Goal: Check status: Check status

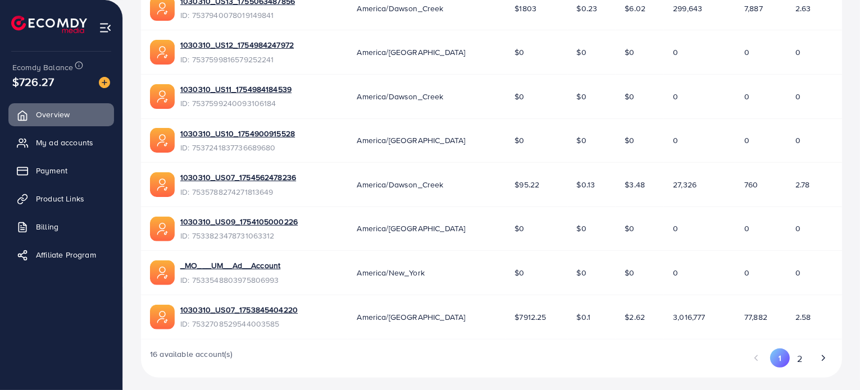
scroll to position [337, 0]
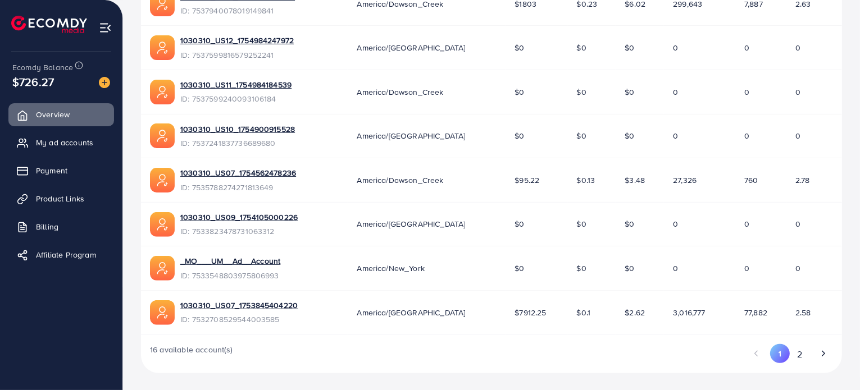
click at [326, 357] on div "16 available account(s) 1 2" at bounding box center [491, 354] width 701 height 39
click at [796, 352] on button "2" at bounding box center [799, 354] width 20 height 21
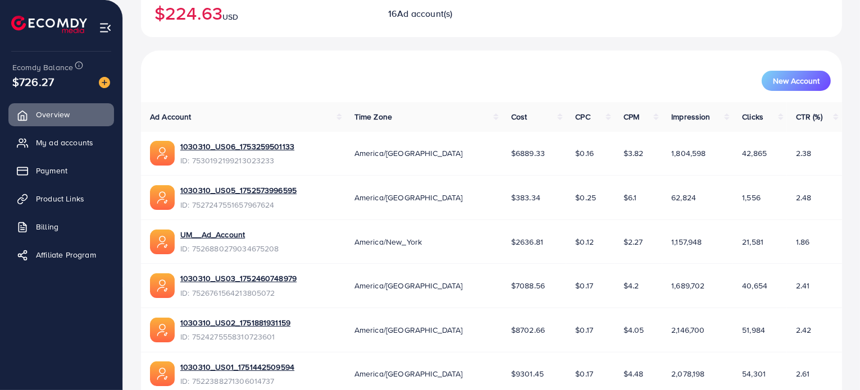
scroll to position [161, 0]
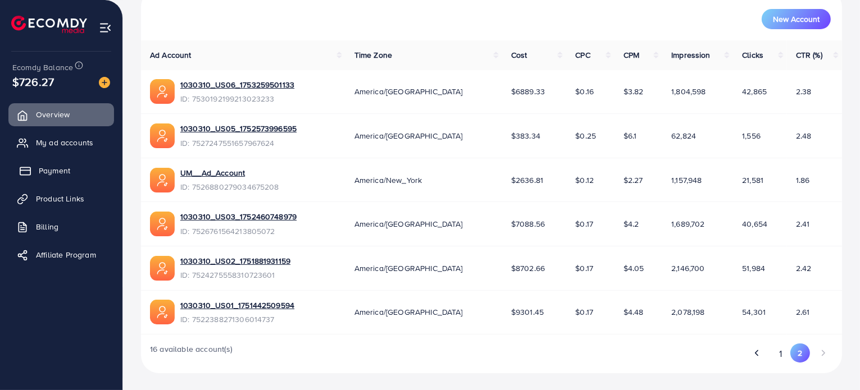
click at [59, 168] on span "Payment" at bounding box center [54, 170] width 31 height 11
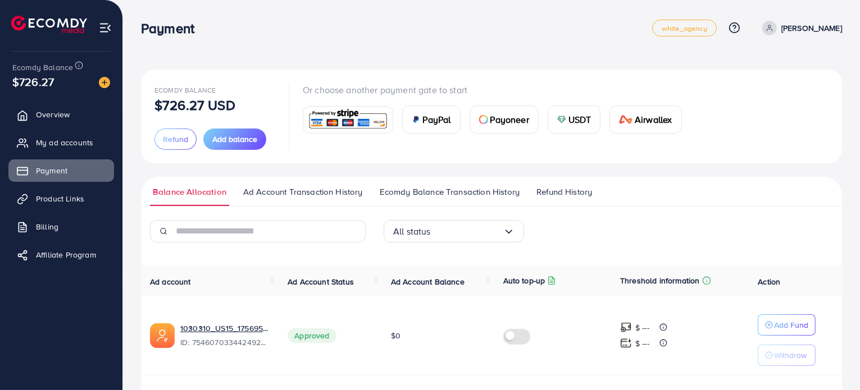
click at [409, 190] on span "Ecomdy Balance Transaction History" at bounding box center [450, 192] width 140 height 12
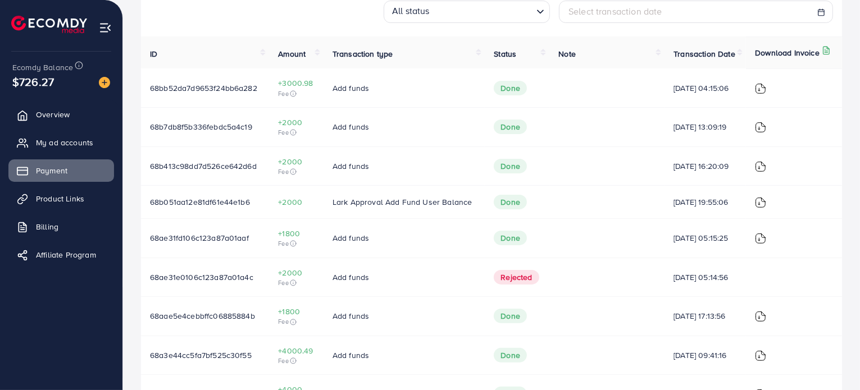
scroll to position [332, 0]
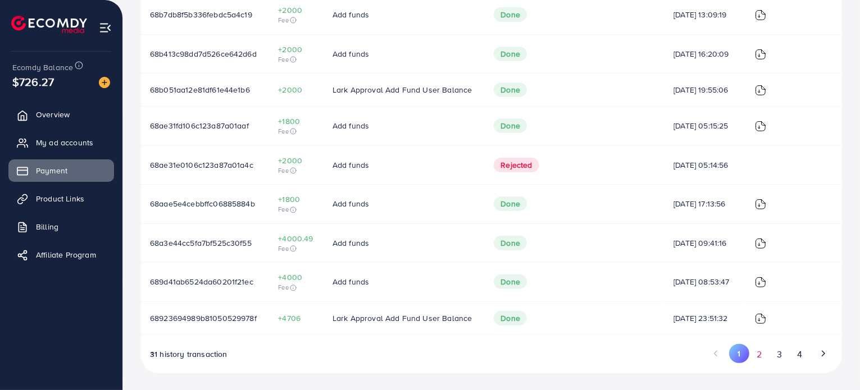
click at [761, 354] on button "2" at bounding box center [759, 354] width 20 height 21
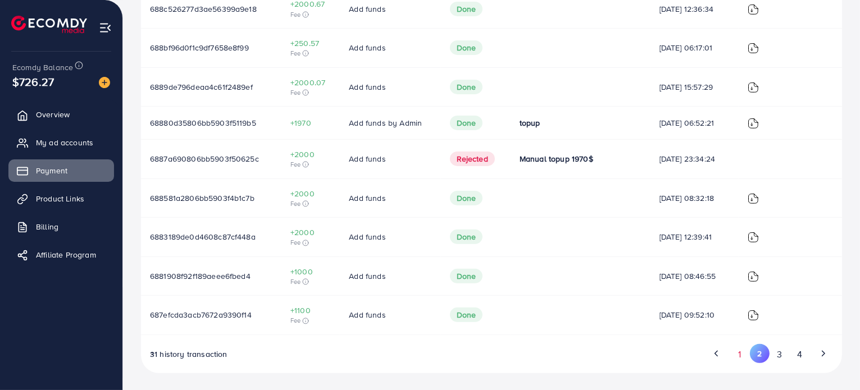
click at [741, 353] on button "1" at bounding box center [739, 354] width 20 height 21
